Goal: Task Accomplishment & Management: Complete application form

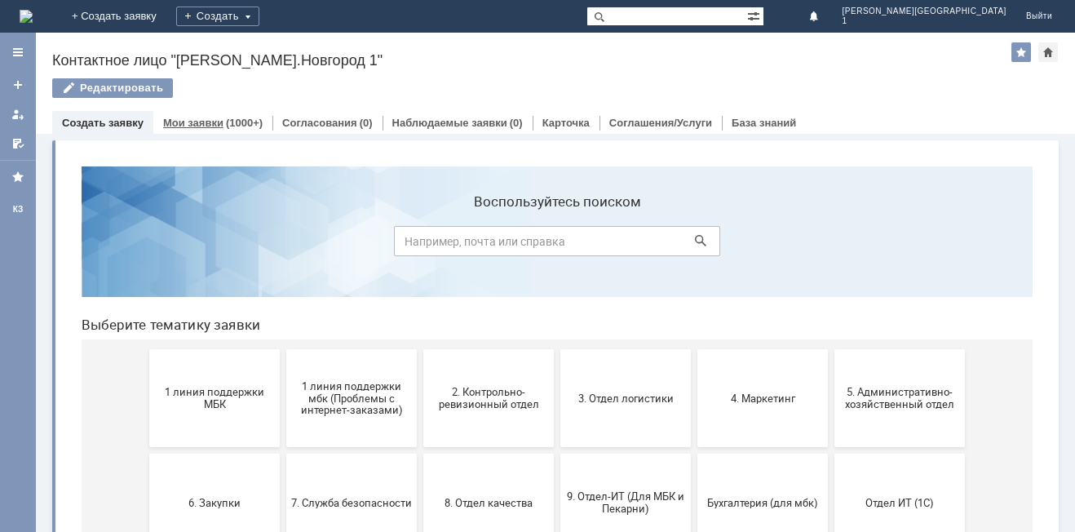
click at [188, 129] on div "Мои заявки (1000+)" at bounding box center [212, 123] width 119 height 24
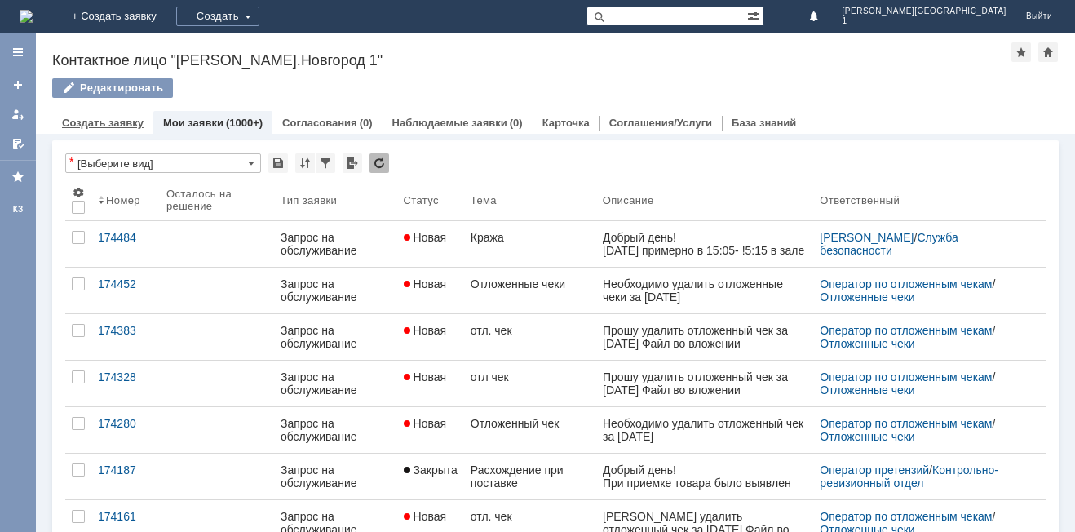
click at [95, 125] on link "Создать заявку" at bounding box center [103, 123] width 82 height 12
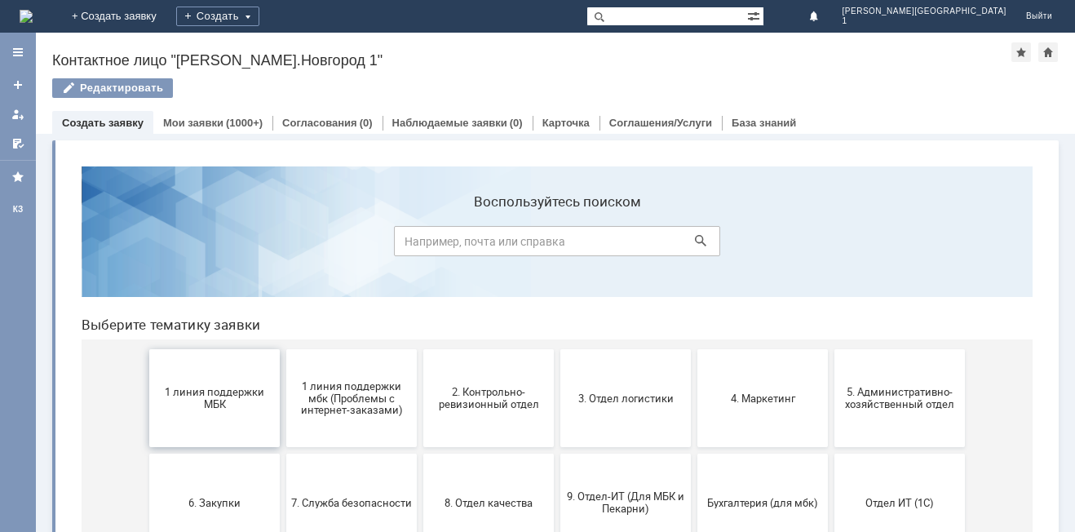
click at [197, 403] on span "1 линия поддержки МБК" at bounding box center [214, 398] width 121 height 24
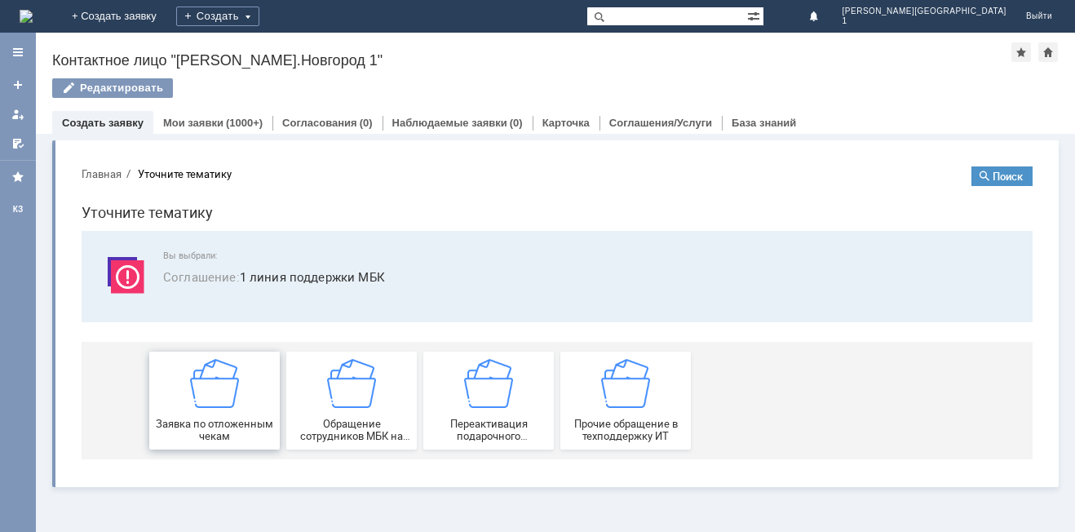
click at [197, 401] on img at bounding box center [214, 383] width 49 height 49
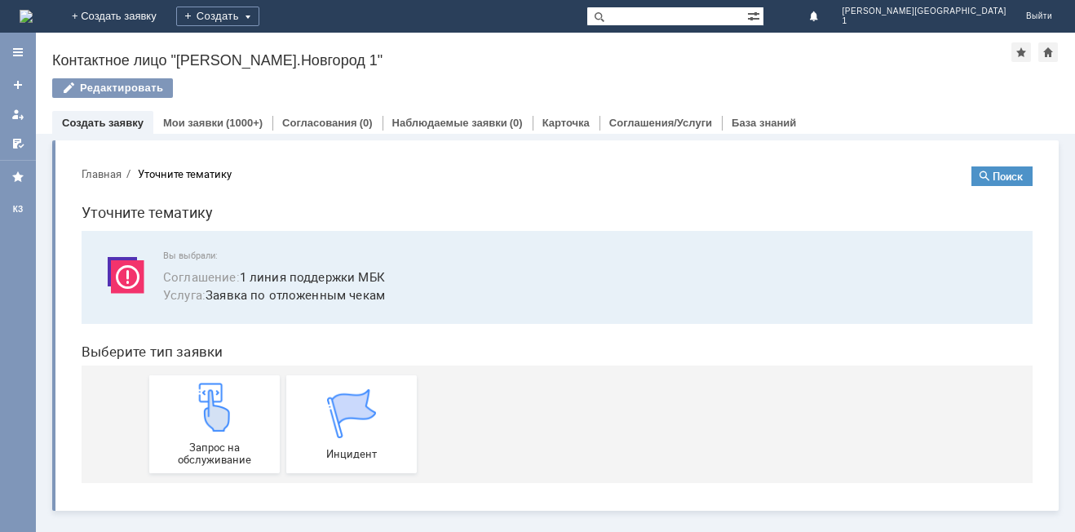
click at [197, 401] on img at bounding box center [214, 406] width 49 height 49
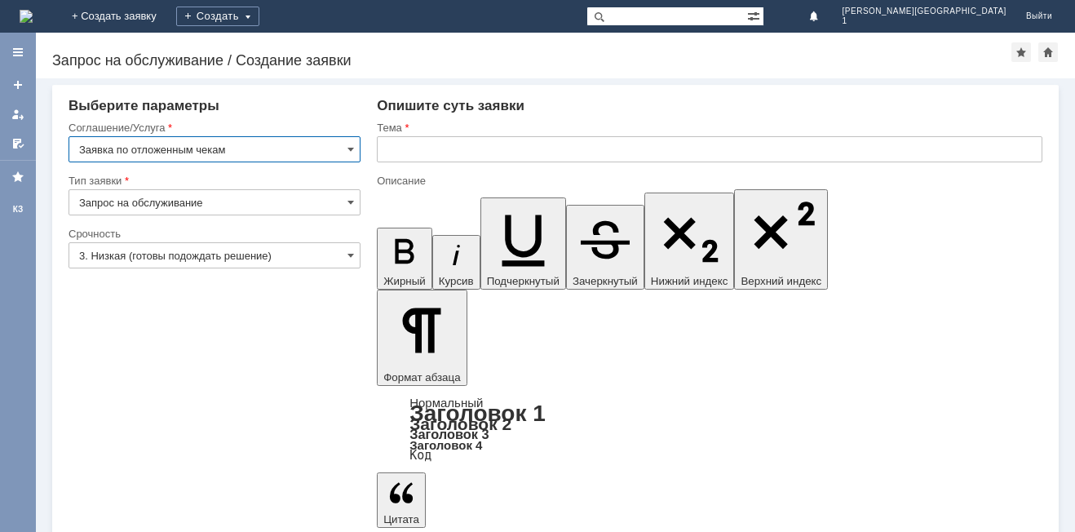
click at [163, 252] on input "3. Низкая (готовы подождать решение)" at bounding box center [214, 255] width 292 height 26
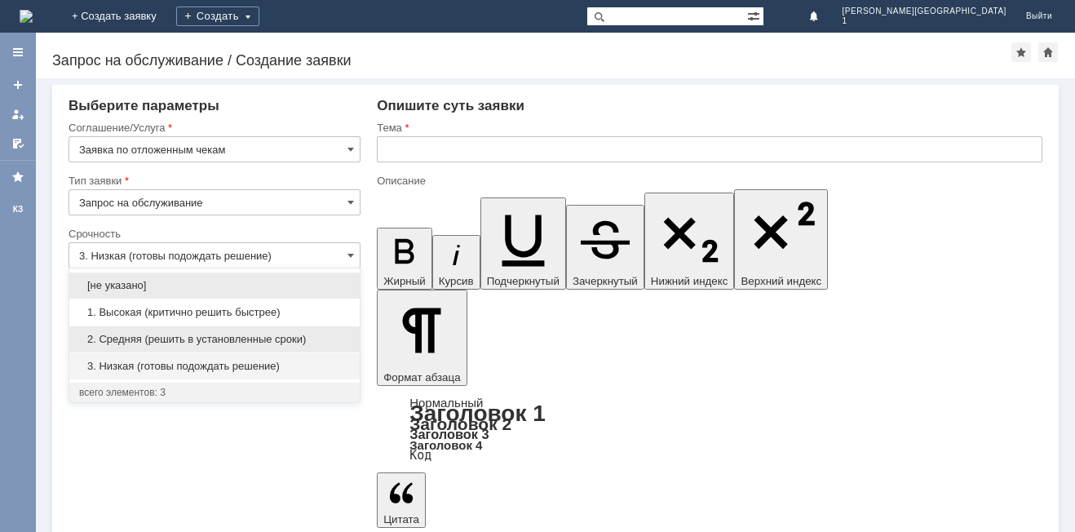
click at [175, 339] on span "2. Средняя (решить в установленные сроки)" at bounding box center [214, 339] width 271 height 13
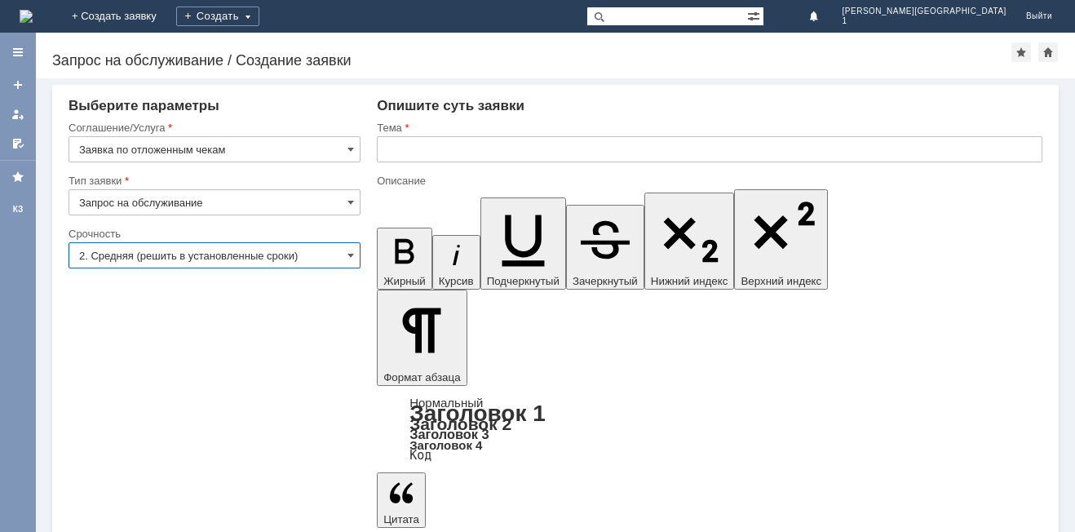
type input "2. Средняя (решить в установленные сроки)"
click at [389, 143] on input "text" at bounding box center [709, 149] width 665 height 26
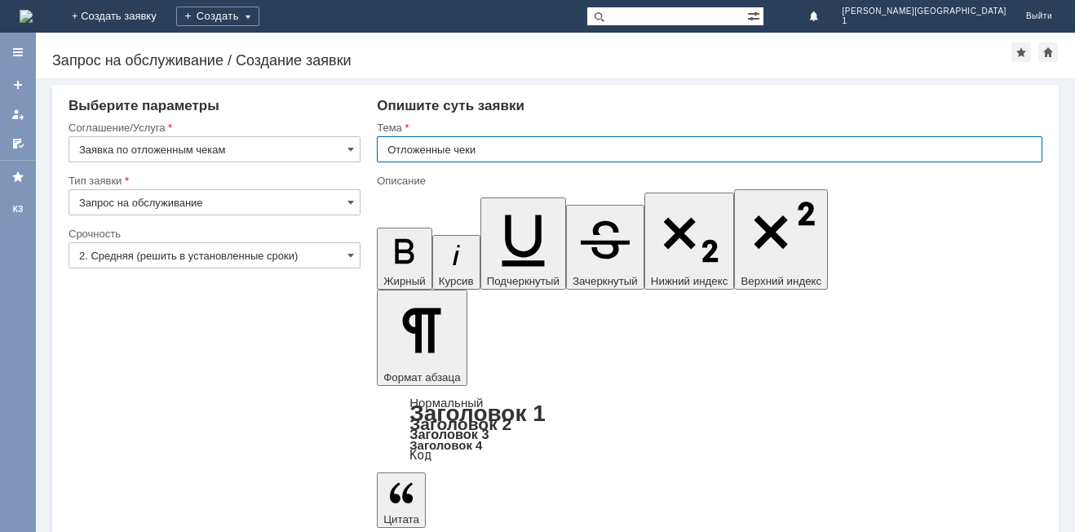
type input "Отложенные чеки"
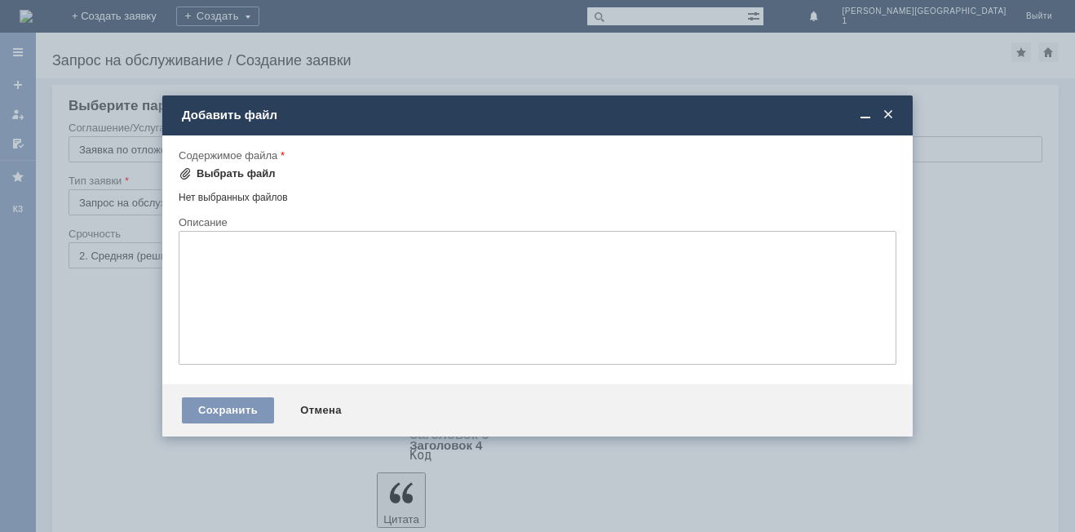
click at [253, 175] on div "Выбрать файл" at bounding box center [235, 173] width 79 height 13
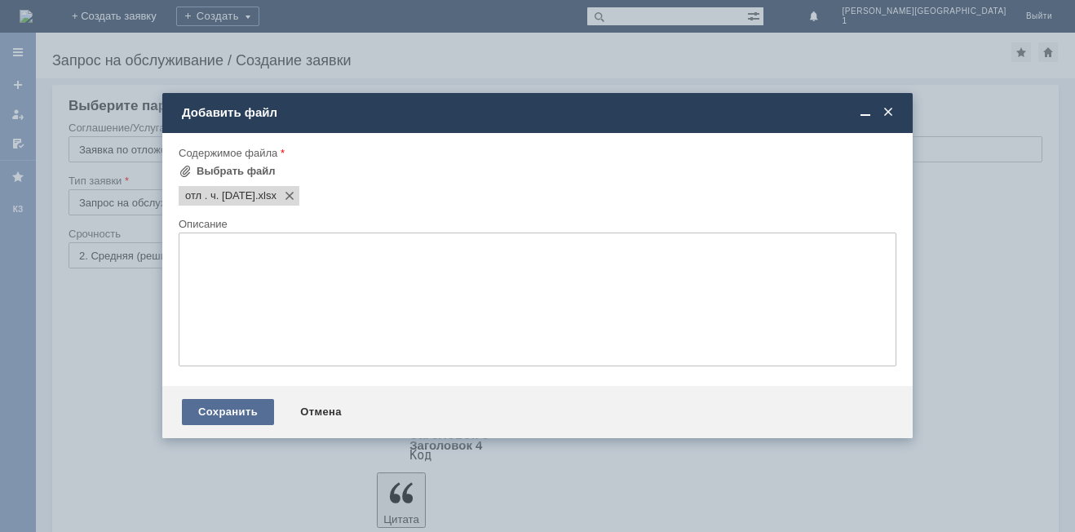
click at [249, 402] on div "Сохранить" at bounding box center [228, 412] width 92 height 26
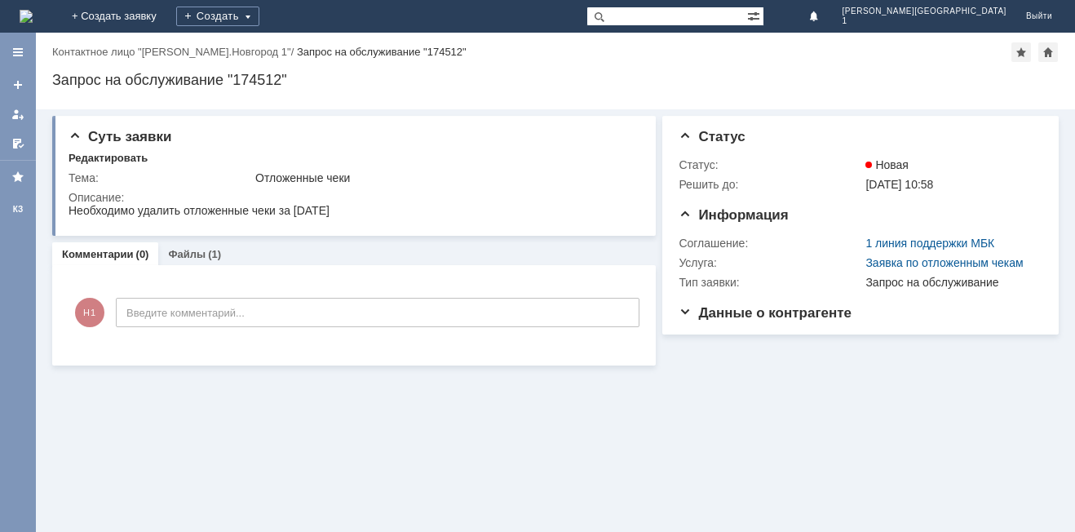
click at [45, 342] on div "Суть заявки Редактировать Тема: Отложенные чеки Описание: Комментарии (0) Файлы…" at bounding box center [555, 240] width 1039 height 263
